Goal: Task Accomplishment & Management: Use online tool/utility

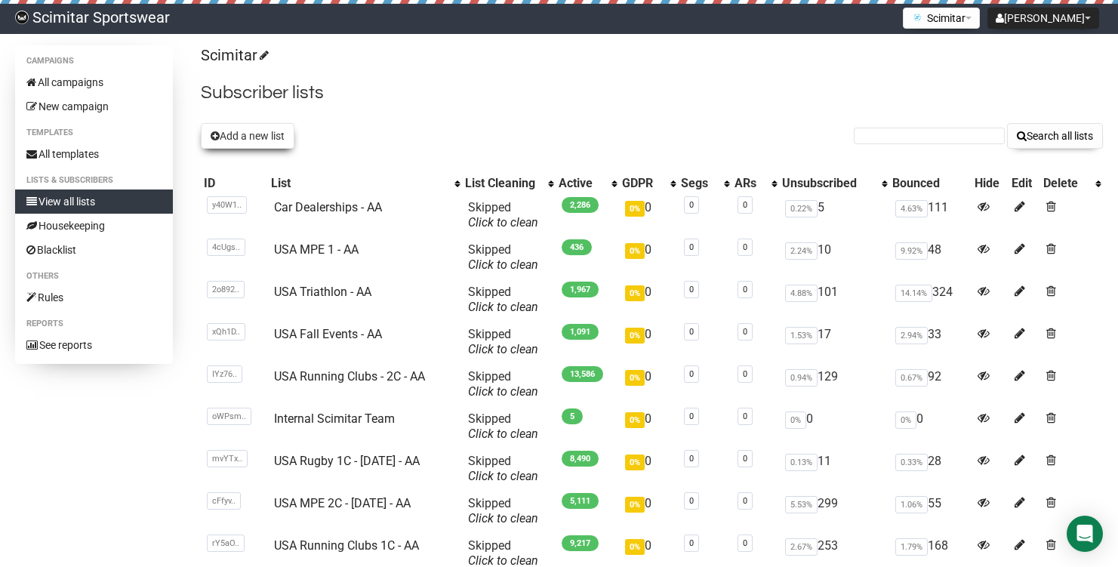
click at [228, 137] on button "Add a new list" at bounding box center [248, 136] width 94 height 26
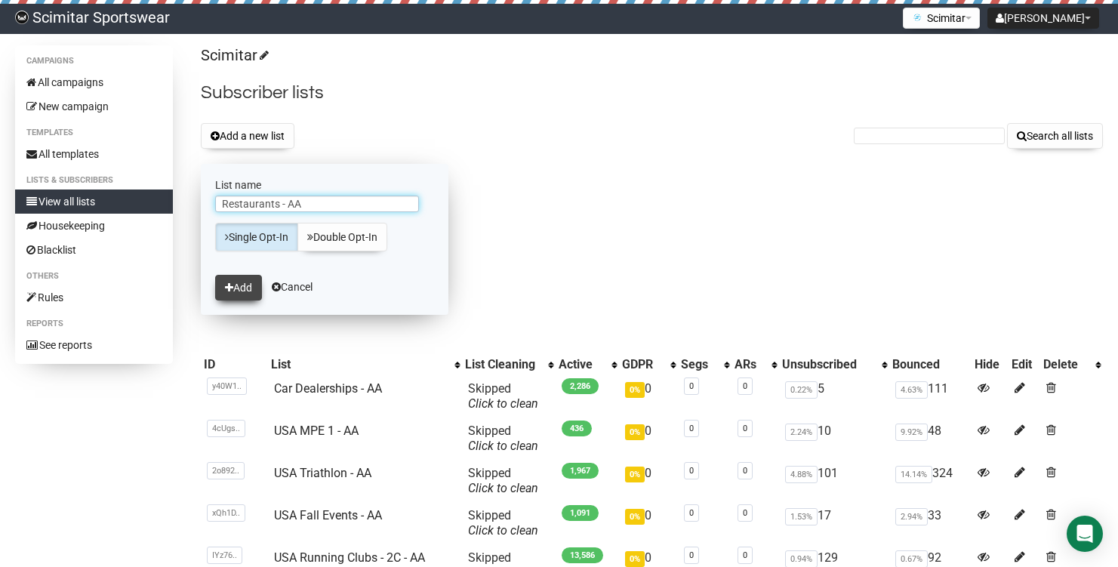
type input "Restaurants - AA"
click at [246, 280] on button "Add" at bounding box center [238, 288] width 47 height 26
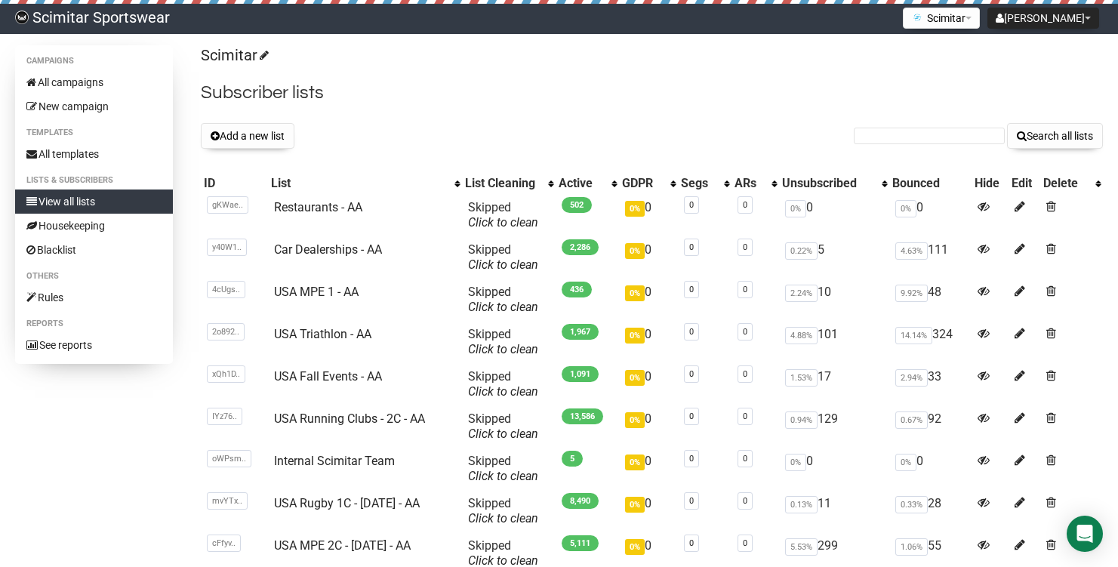
click at [253, 136] on button "Add a new list" at bounding box center [248, 136] width 94 height 26
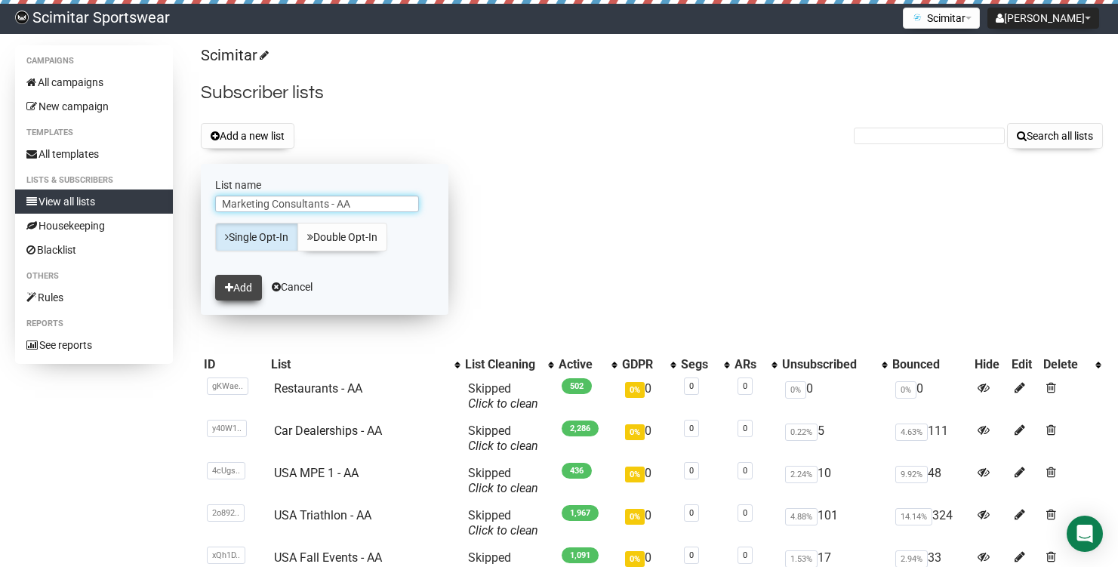
type input "Marketing Consultants - AA"
click at [241, 287] on button "Add" at bounding box center [238, 288] width 47 height 26
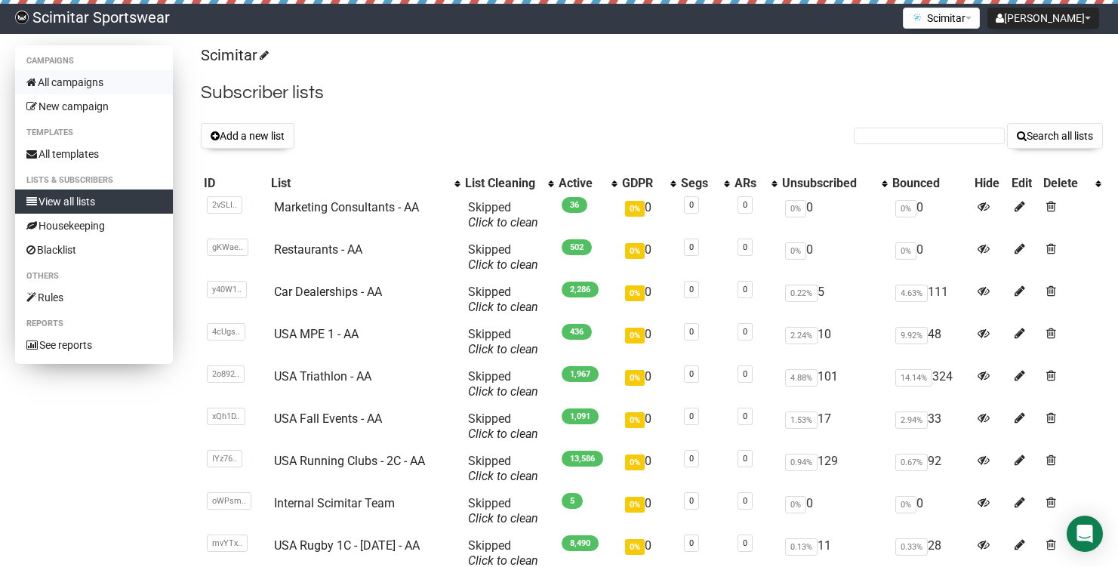
click at [88, 85] on link "All campaigns" at bounding box center [94, 82] width 158 height 24
